Goal: Transaction & Acquisition: Book appointment/travel/reservation

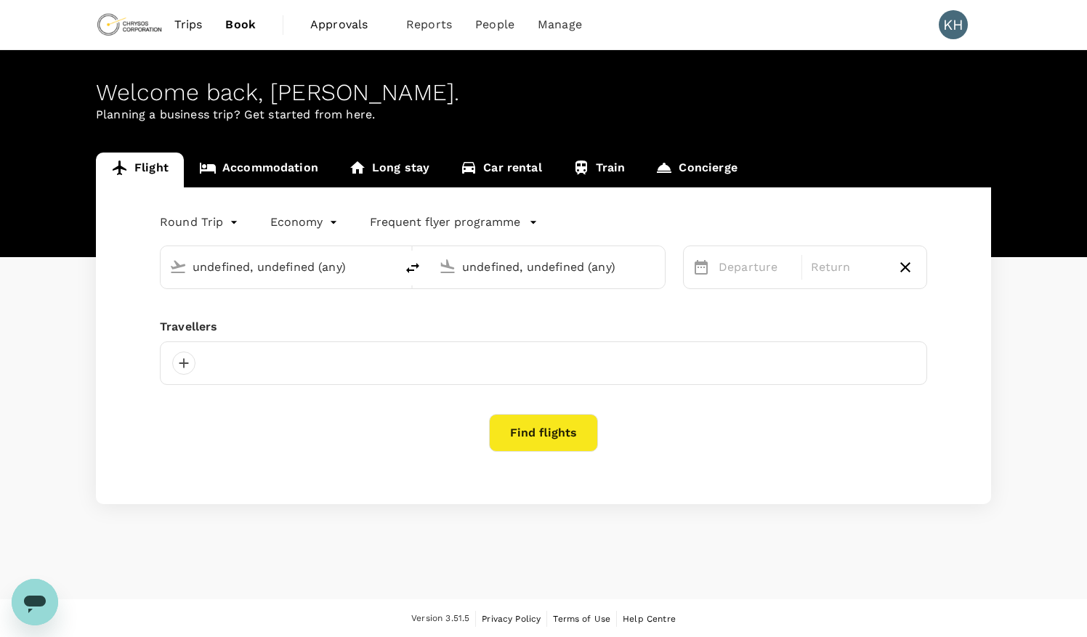
type input "Adelaide (ADL)"
type input "[GEOGRAPHIC_DATA] ([GEOGRAPHIC_DATA])"
type input "Adelaide (ADL)"
type input "[GEOGRAPHIC_DATA] ([GEOGRAPHIC_DATA])"
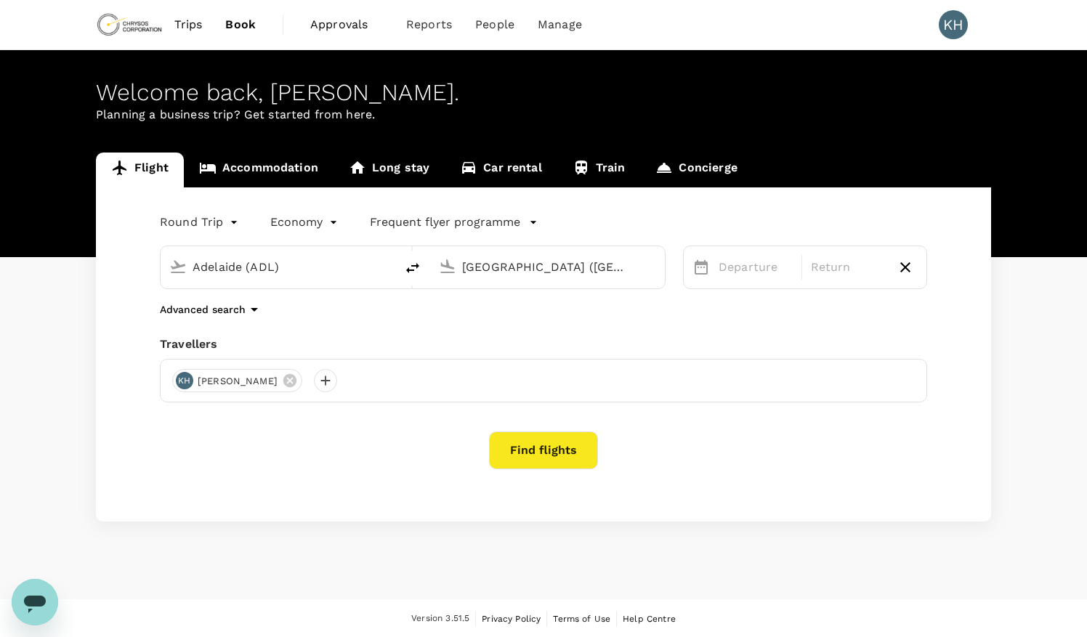
click at [277, 175] on link "Accommodation" at bounding box center [259, 170] width 150 height 35
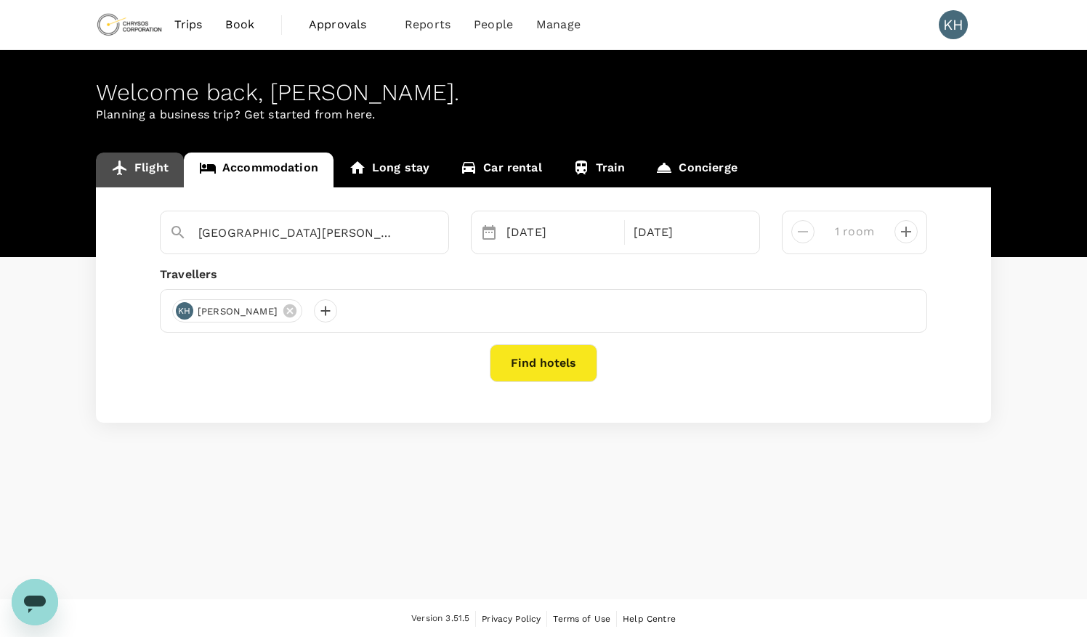
click at [168, 182] on link "Flight" at bounding box center [140, 170] width 88 height 35
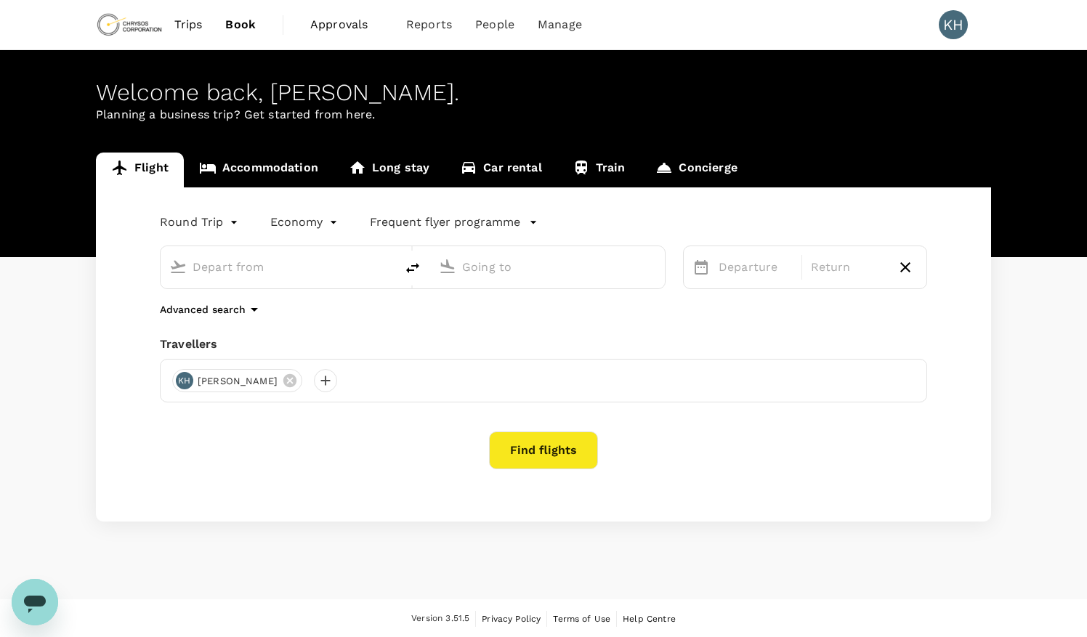
type input "Adelaide (ADL)"
type input "[GEOGRAPHIC_DATA] ([GEOGRAPHIC_DATA])"
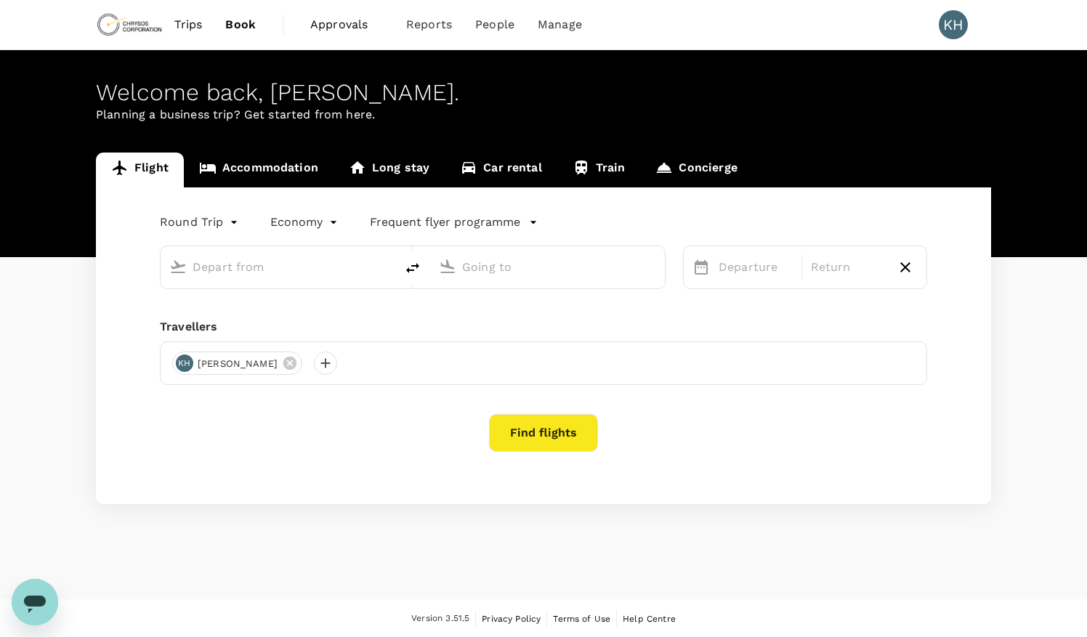
type input "Adelaide (ADL)"
type input "[GEOGRAPHIC_DATA] ([GEOGRAPHIC_DATA])"
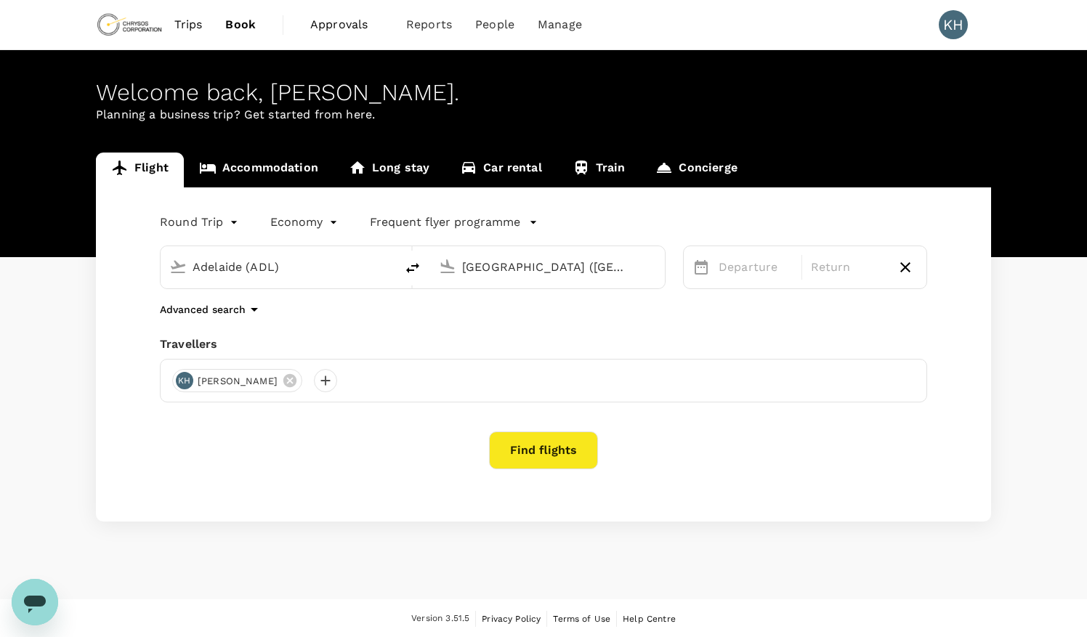
click at [353, 26] on span "Approvals" at bounding box center [346, 24] width 73 height 17
